Goal: Transaction & Acquisition: Subscribe to service/newsletter

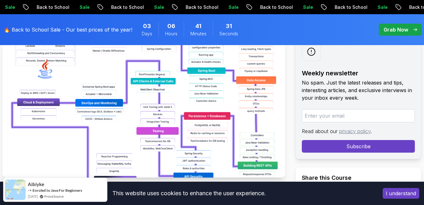
scroll to position [126, 0]
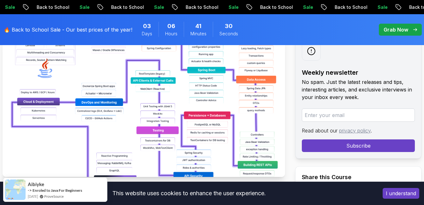
click at [351, 114] on input "email" at bounding box center [358, 115] width 113 height 13
drag, startPoint x: 327, startPoint y: 88, endPoint x: 362, endPoint y: 84, distance: 35.0
click at [362, 84] on p "No spam. Just the latest releases and tips, interesting articles, and exclusive…" at bounding box center [358, 89] width 113 height 23
drag, startPoint x: 362, startPoint y: 84, endPoint x: 350, endPoint y: 98, distance: 18.4
click at [350, 98] on p "No spam. Just the latest releases and tips, interesting articles, and exclusive…" at bounding box center [358, 89] width 113 height 23
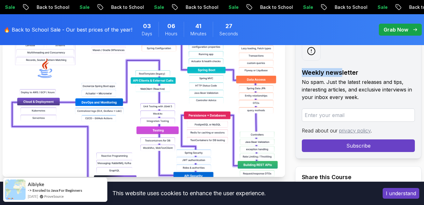
drag, startPoint x: 305, startPoint y: 74, endPoint x: 342, endPoint y: 77, distance: 37.0
click at [342, 77] on h2 "Weekly newsletter" at bounding box center [358, 72] width 113 height 9
drag, startPoint x: 344, startPoint y: 90, endPoint x: 344, endPoint y: 97, distance: 6.3
click at [344, 97] on p "No spam. Just the latest releases and tips, interesting articles, and exclusive…" at bounding box center [358, 89] width 113 height 23
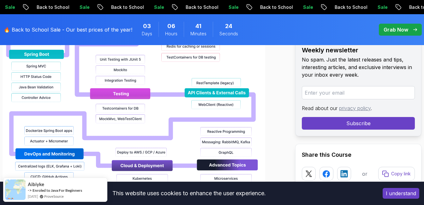
scroll to position [726, 0]
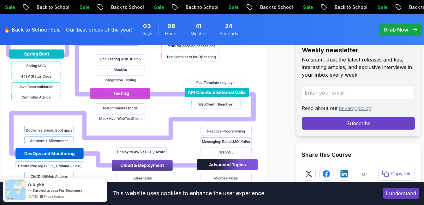
click at [403, 23] on div "🔥 Back to School Sale - Our best prices of the year! 03 Days 06 Hours 41 Minute…" at bounding box center [212, 29] width 424 height 31
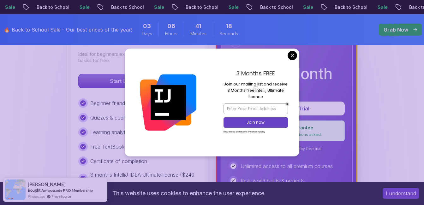
scroll to position [221, 0]
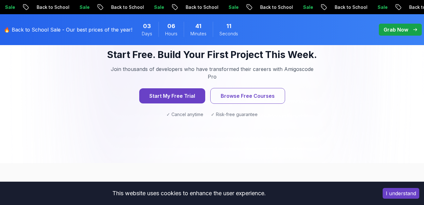
scroll to position [884, 0]
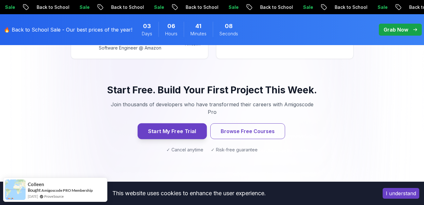
click at [183, 123] on button "Start My Free Trial" at bounding box center [171, 131] width 69 height 16
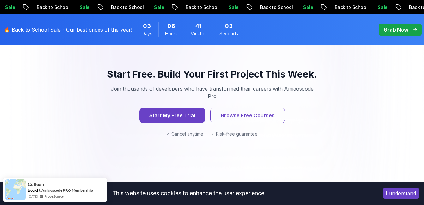
scroll to position [853, 0]
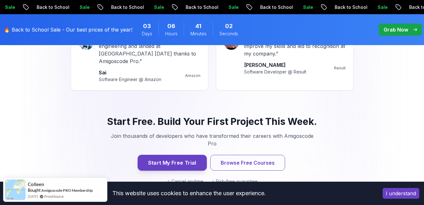
click at [185, 155] on button "Start My Free Trial" at bounding box center [171, 163] width 69 height 16
click at [361, 148] on div "Start Free. Build Your First Project This Week. Join thousands of developers wh…" at bounding box center [212, 150] width 418 height 99
